Goal: Register for event/course

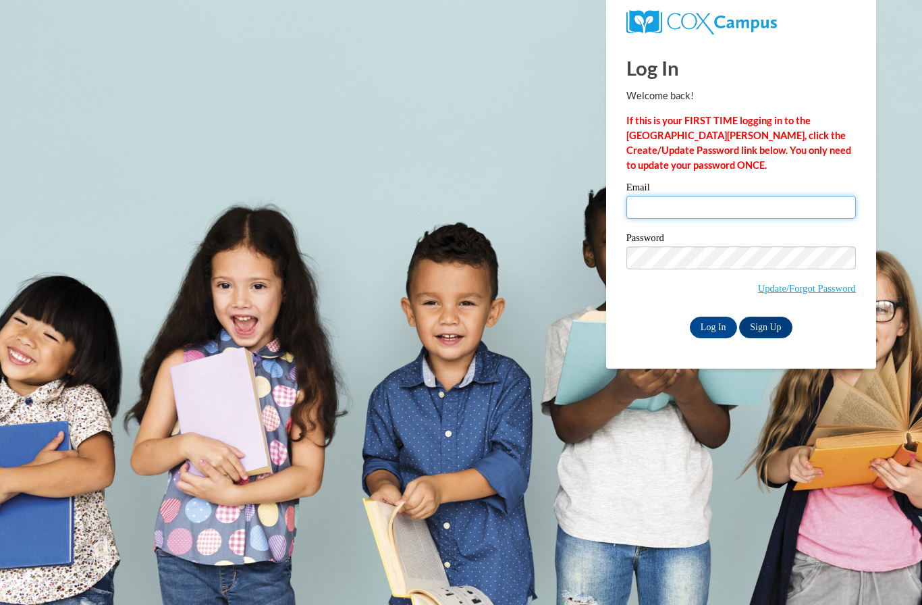
type input "[EMAIL_ADDRESS][DOMAIN_NAME]"
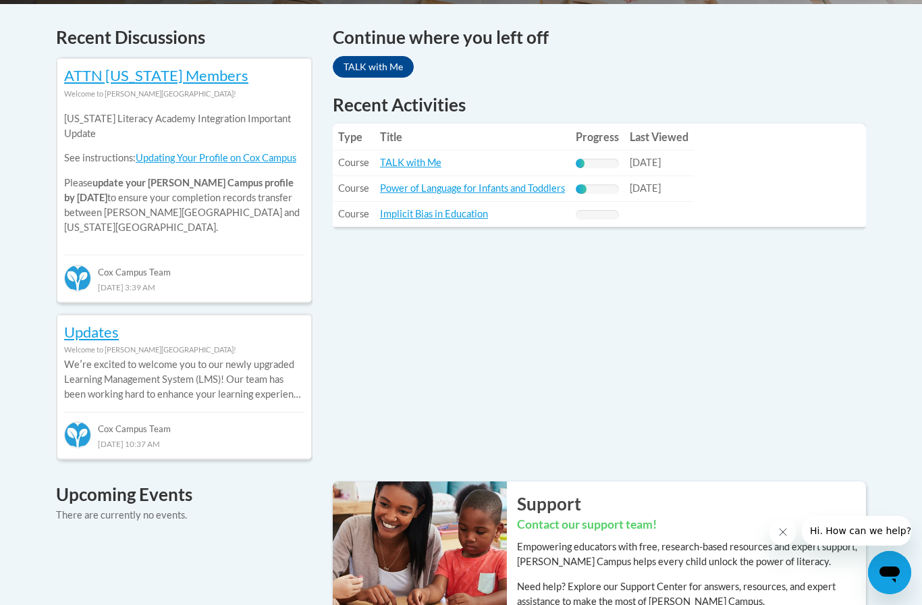
scroll to position [570, 0]
click at [473, 211] on link "Implicit Bias in Education" at bounding box center [434, 214] width 108 height 11
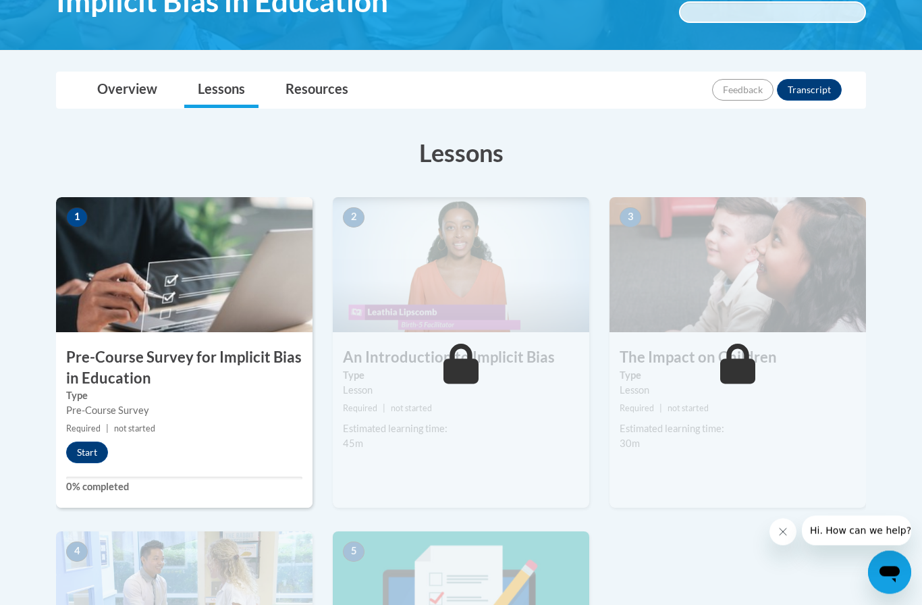
scroll to position [257, 0]
click at [143, 88] on link "Overview" at bounding box center [127, 90] width 87 height 36
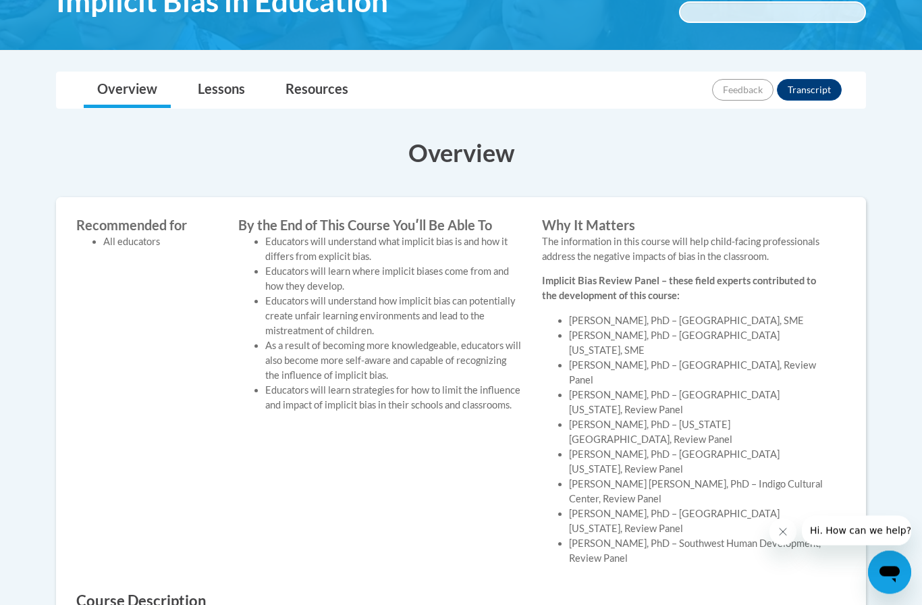
scroll to position [198, 0]
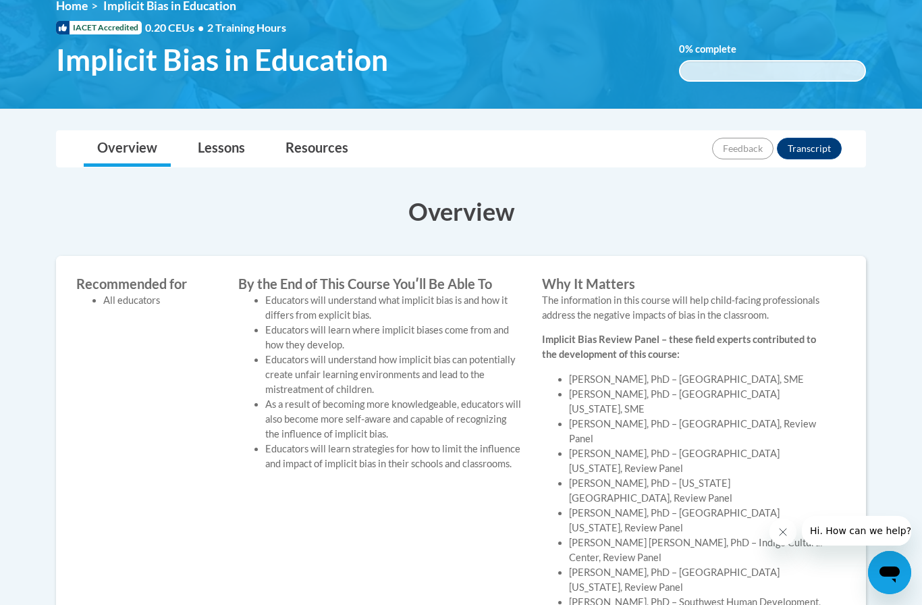
click at [217, 146] on link "Lessons" at bounding box center [221, 149] width 74 height 36
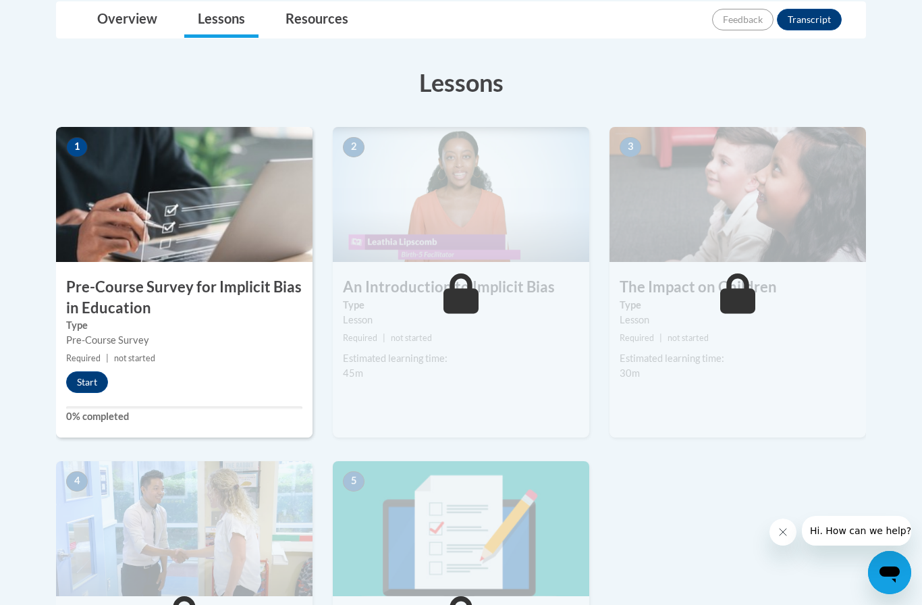
scroll to position [325, 0]
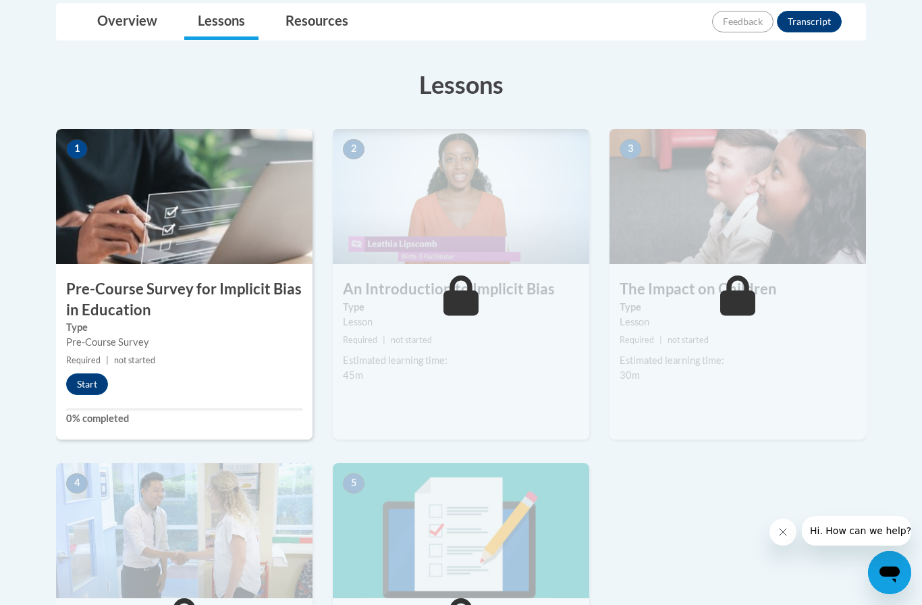
click at [89, 379] on button "Start" at bounding box center [87, 384] width 42 height 22
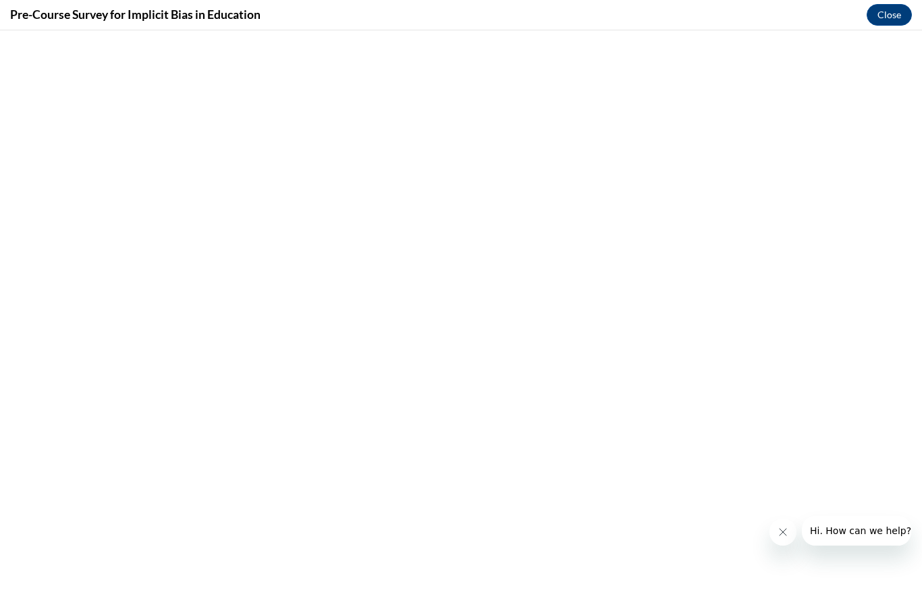
scroll to position [0, 0]
click at [789, 527] on button "Close message from company" at bounding box center [783, 532] width 27 height 27
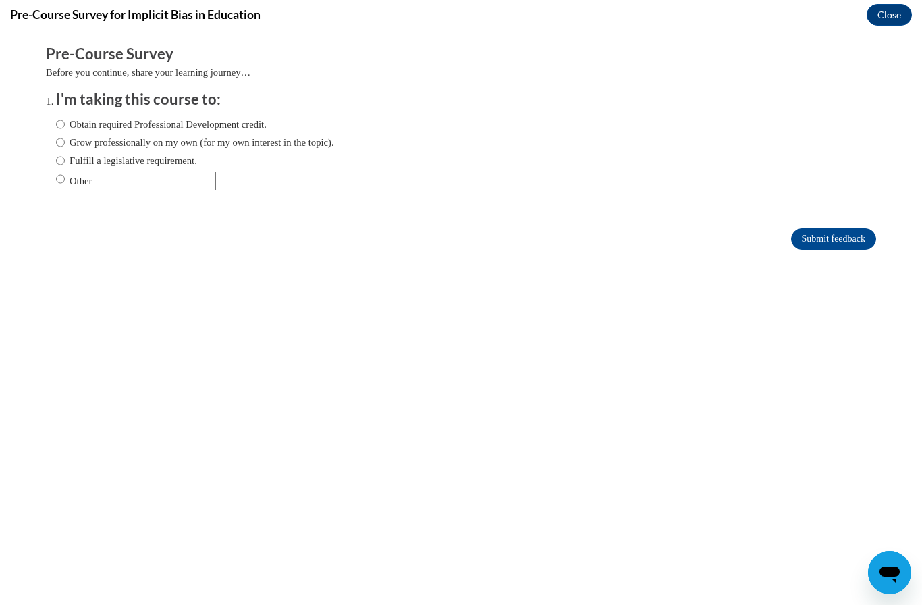
click at [59, 126] on input "Obtain required Professional Development credit." at bounding box center [60, 124] width 9 height 15
radio input "true"
click at [830, 241] on input "Submit feedback" at bounding box center [833, 239] width 85 height 22
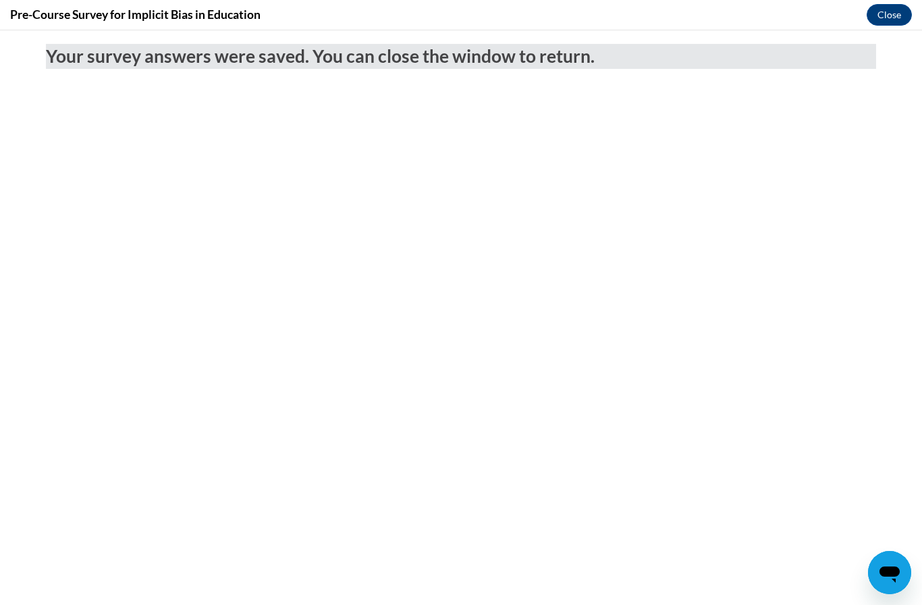
click at [890, 7] on button "Close" at bounding box center [889, 15] width 45 height 22
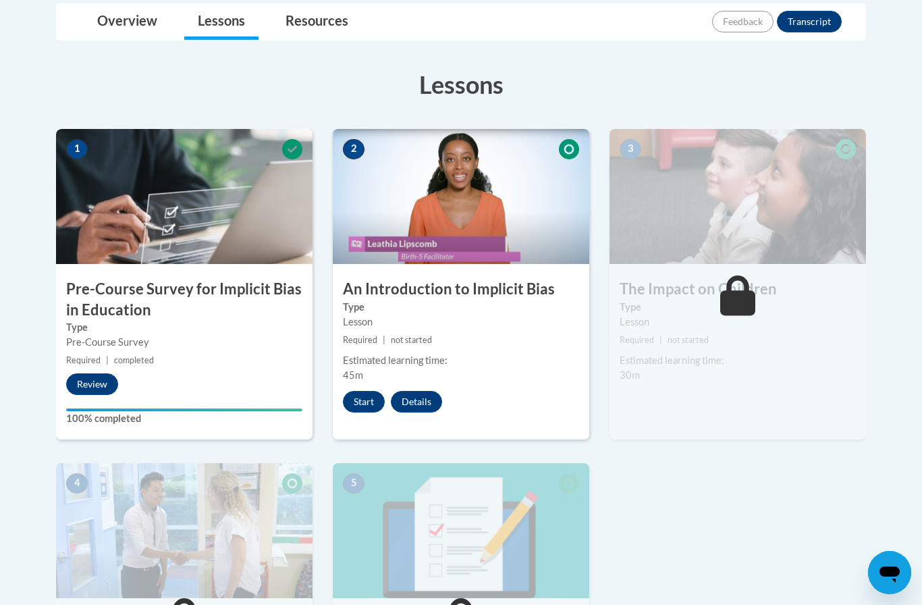
click at [422, 401] on button "Details" at bounding box center [416, 402] width 51 height 22
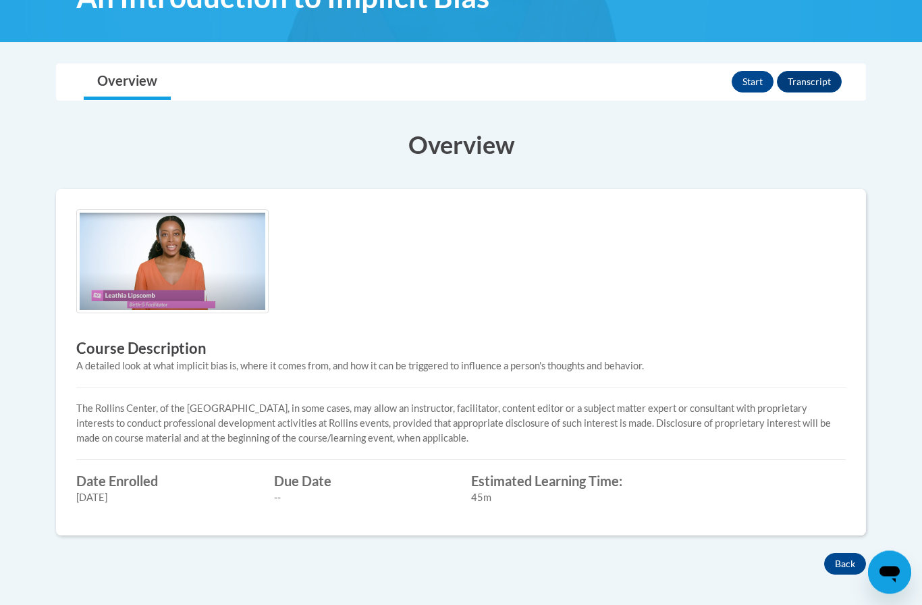
scroll to position [170, 0]
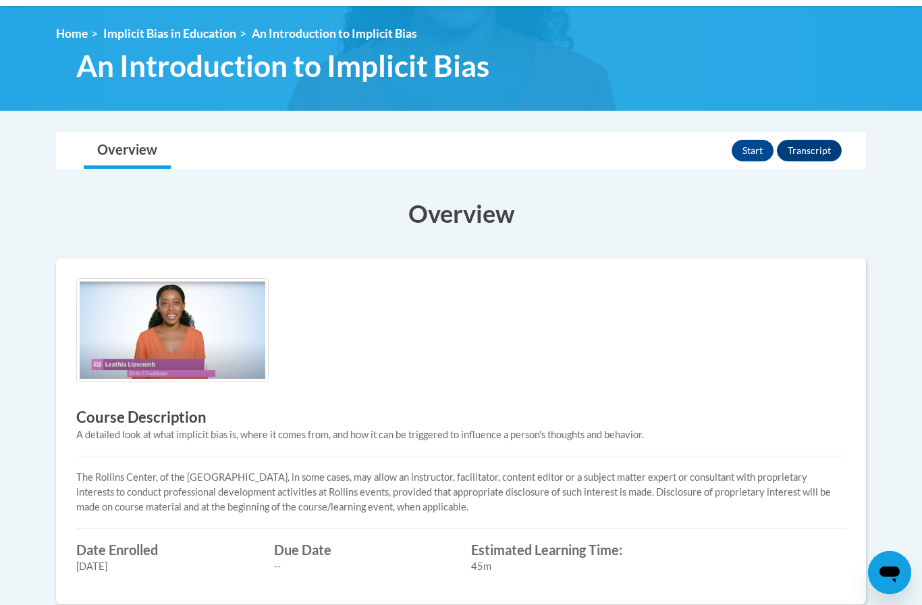
click at [810, 149] on button "Transcript" at bounding box center [809, 151] width 65 height 22
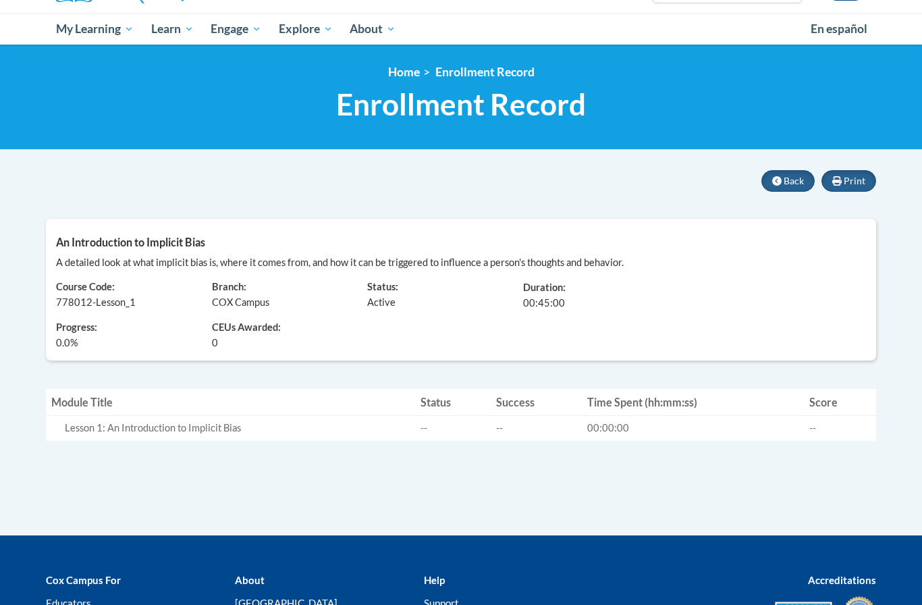
scroll to position [130, 0]
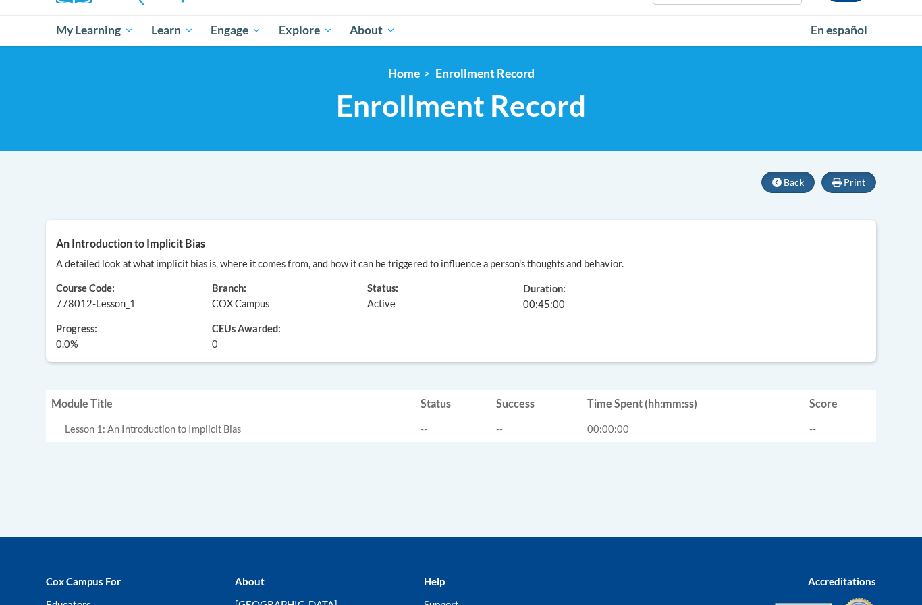
click at [787, 180] on span "Back" at bounding box center [794, 182] width 20 height 11
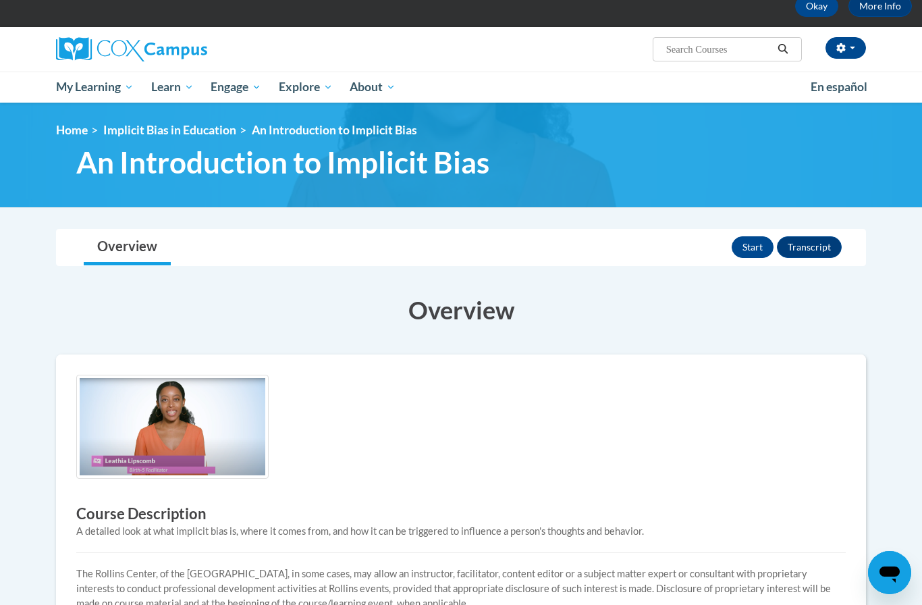
click at [754, 236] on button "Start" at bounding box center [753, 247] width 42 height 22
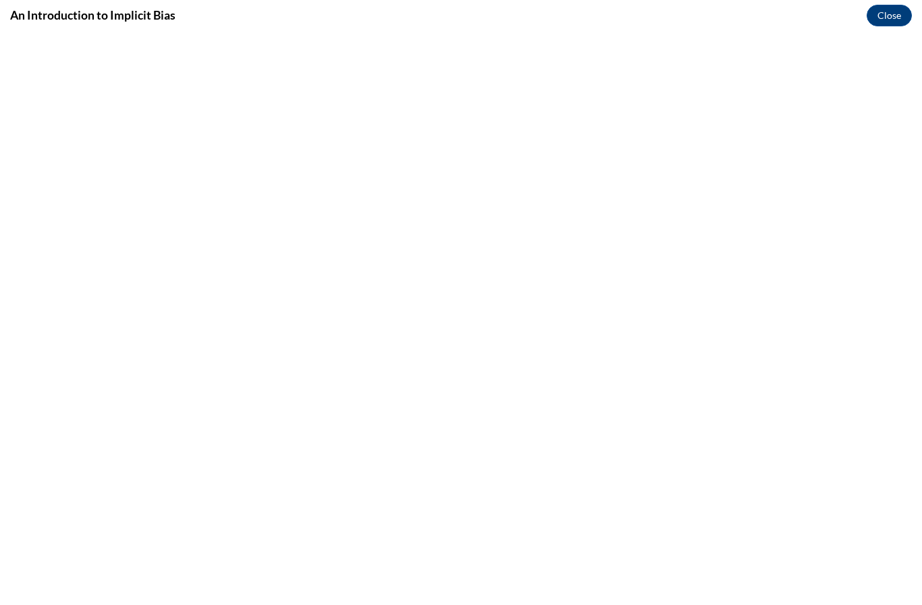
click at [892, 16] on button "Close" at bounding box center [889, 16] width 45 height 22
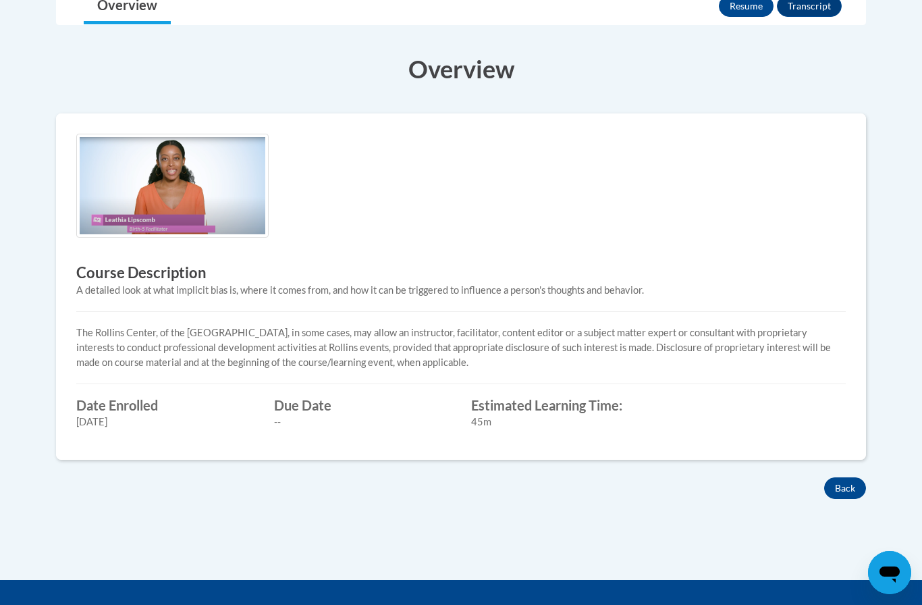
scroll to position [240, 0]
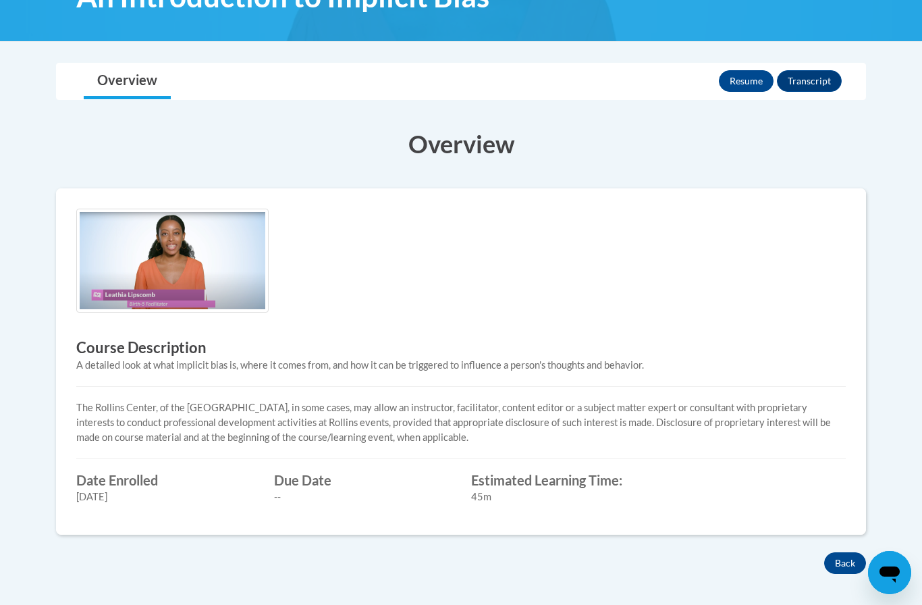
click at [751, 82] on button "Resume" at bounding box center [746, 81] width 55 height 22
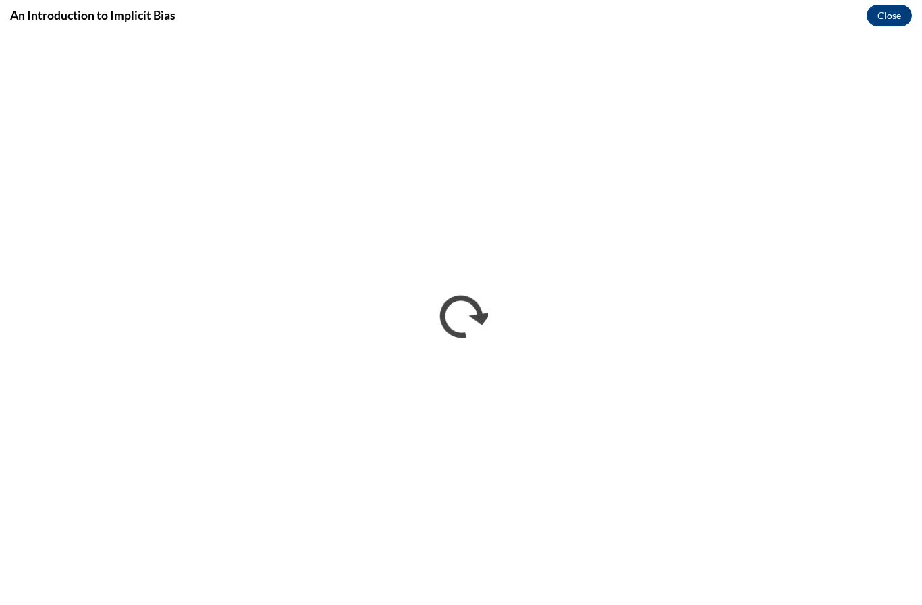
scroll to position [0, 0]
